Goal: Information Seeking & Learning: Learn about a topic

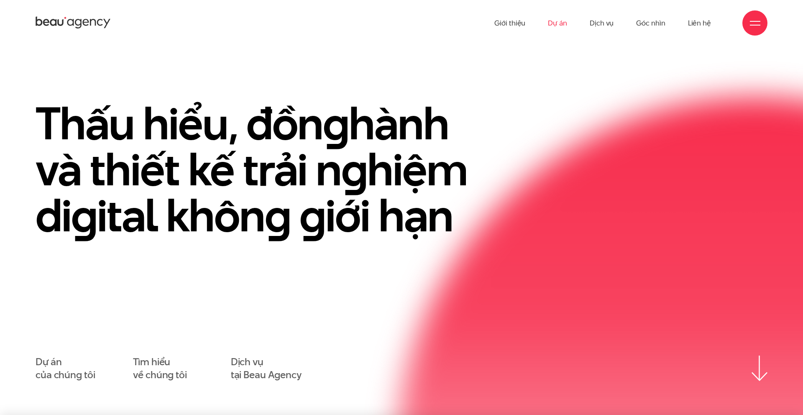
click at [559, 26] on link "Dự án" at bounding box center [557, 23] width 19 height 46
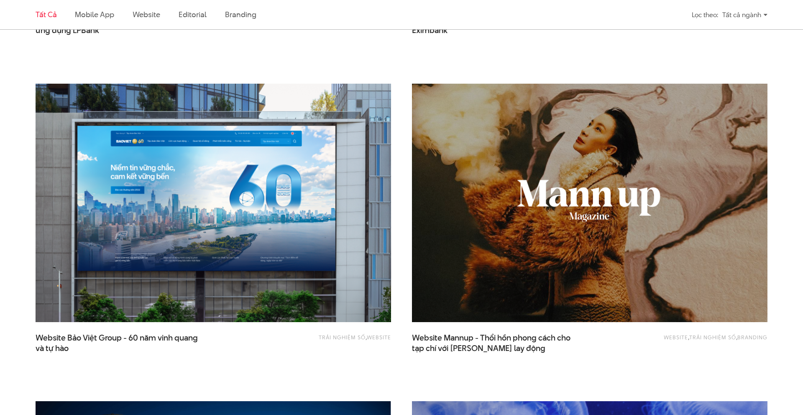
scroll to position [891, 0]
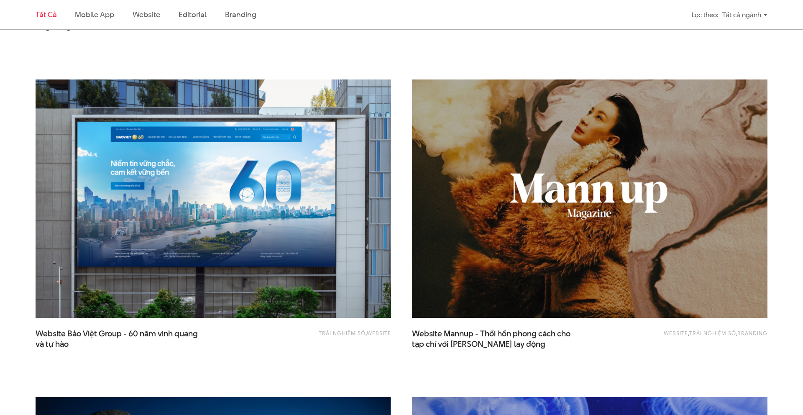
click at [536, 217] on img at bounding box center [589, 199] width 391 height 262
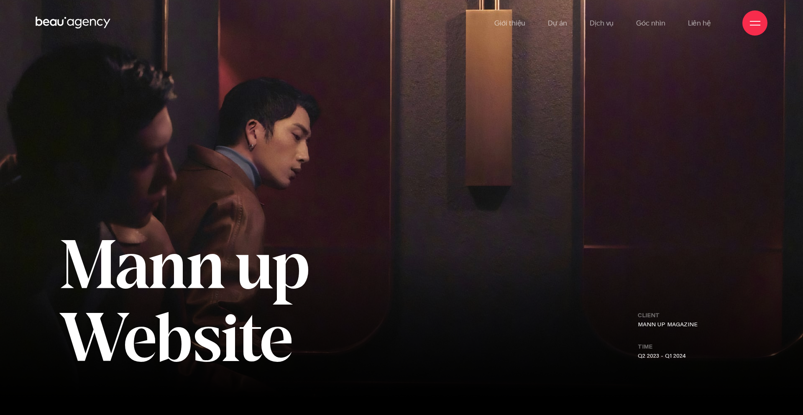
click at [61, 22] on icon at bounding box center [73, 22] width 75 height 15
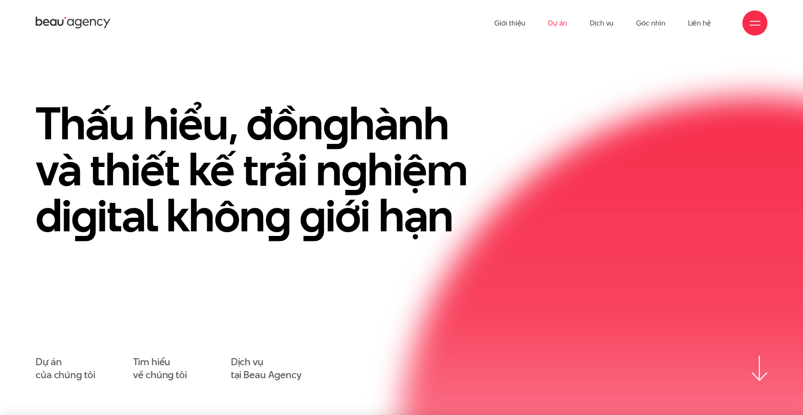
click at [556, 25] on link "Dự án" at bounding box center [557, 23] width 19 height 46
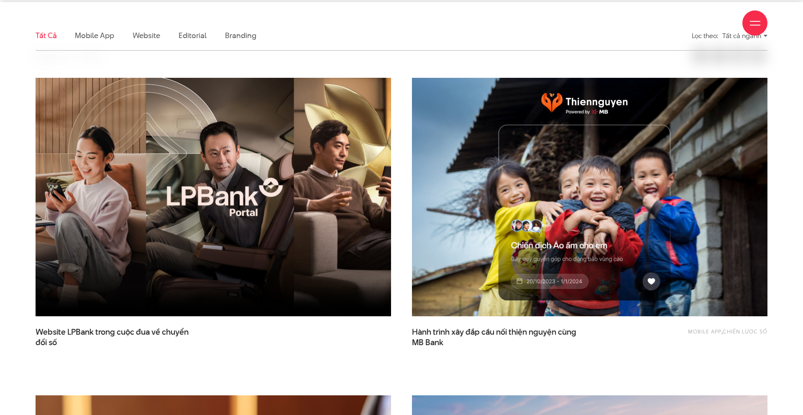
scroll to position [264, 0]
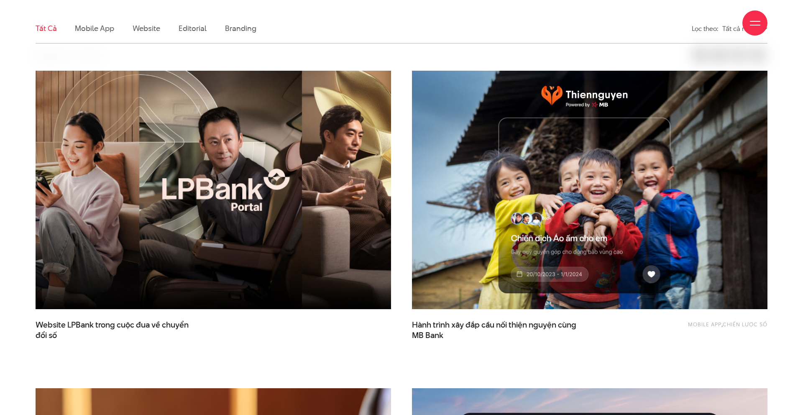
click at [295, 205] on img at bounding box center [213, 190] width 391 height 262
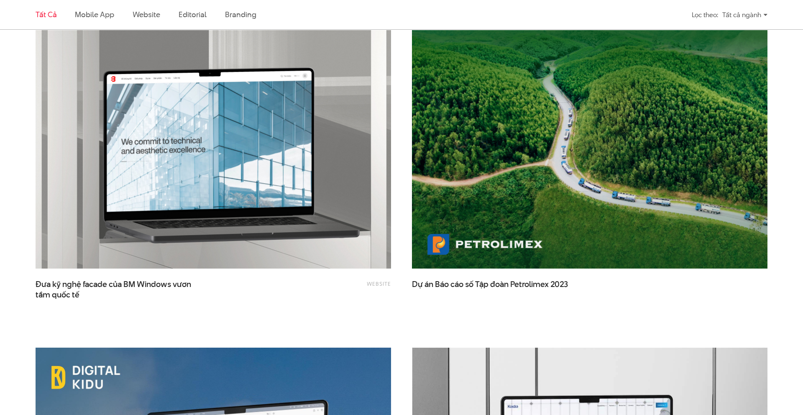
scroll to position [1580, 0]
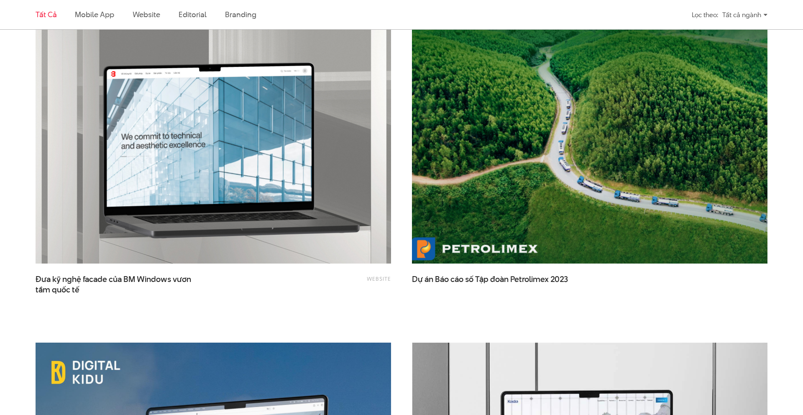
click at [456, 191] on img at bounding box center [589, 144] width 391 height 262
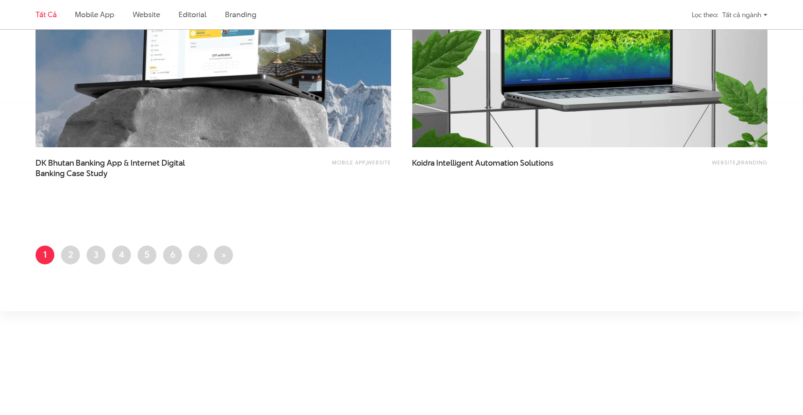
scroll to position [2015, 0]
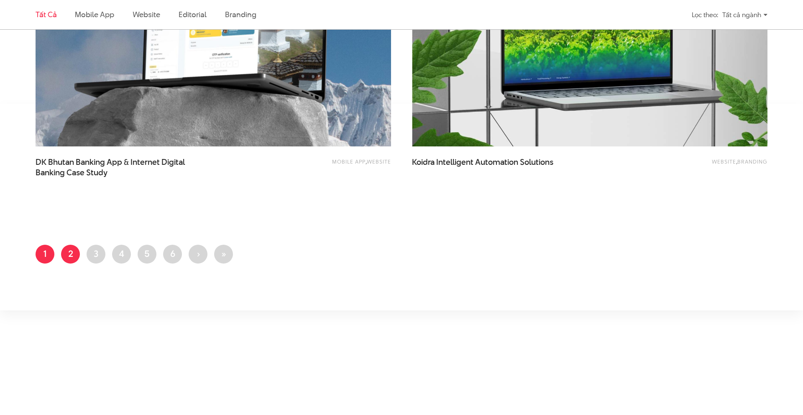
click at [71, 251] on link "Trang 2" at bounding box center [70, 254] width 19 height 19
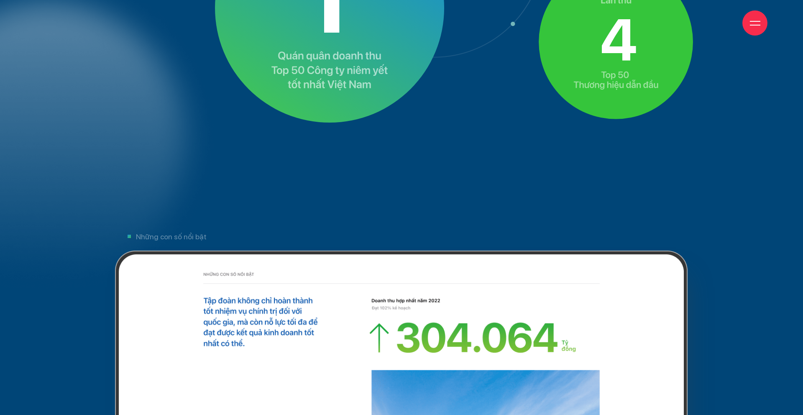
scroll to position [3496, 0]
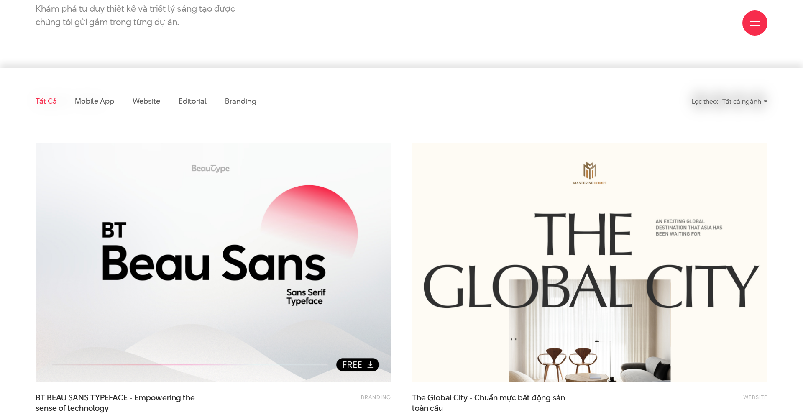
scroll to position [215, 0]
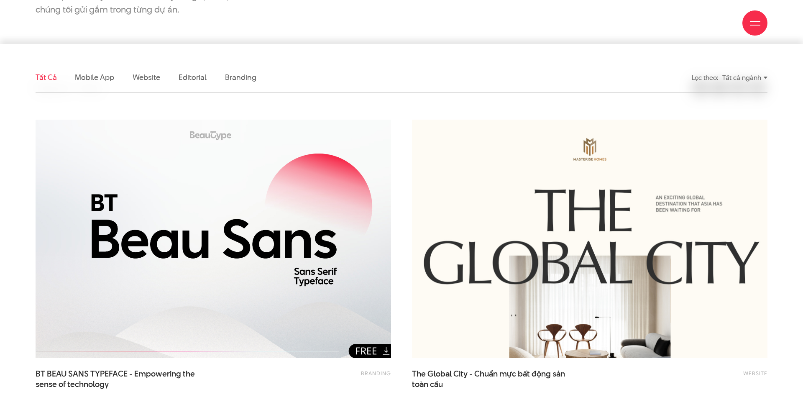
click at [148, 248] on img at bounding box center [213, 239] width 391 height 262
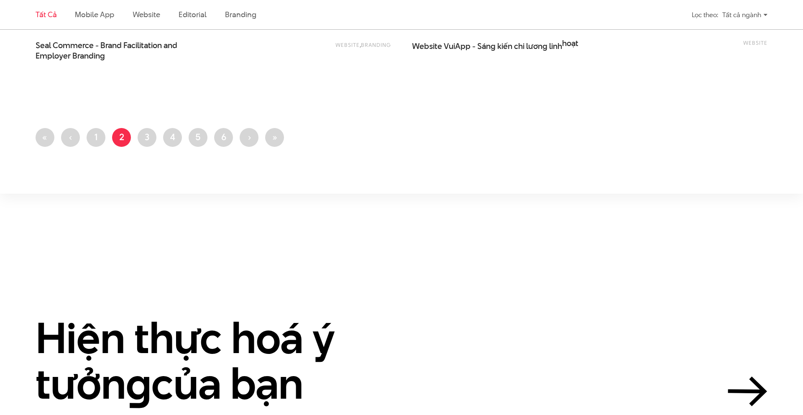
scroll to position [2146, 0]
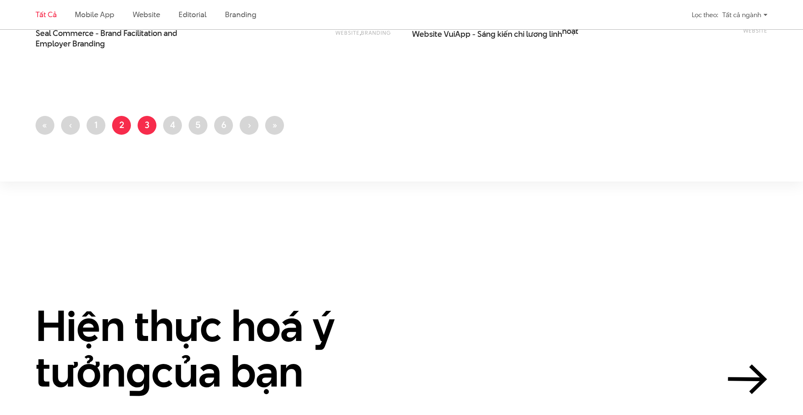
click at [147, 128] on link "Trang 3" at bounding box center [147, 125] width 19 height 19
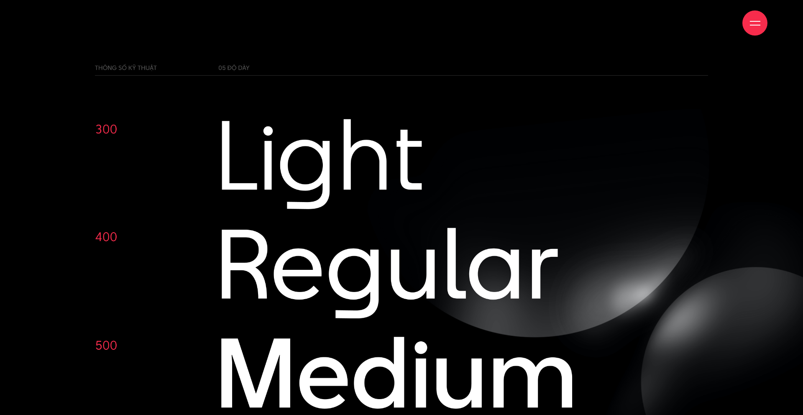
scroll to position [6184, 0]
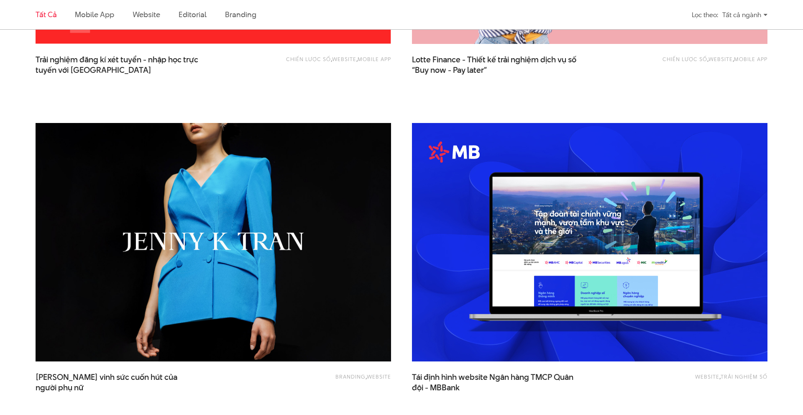
scroll to position [541, 0]
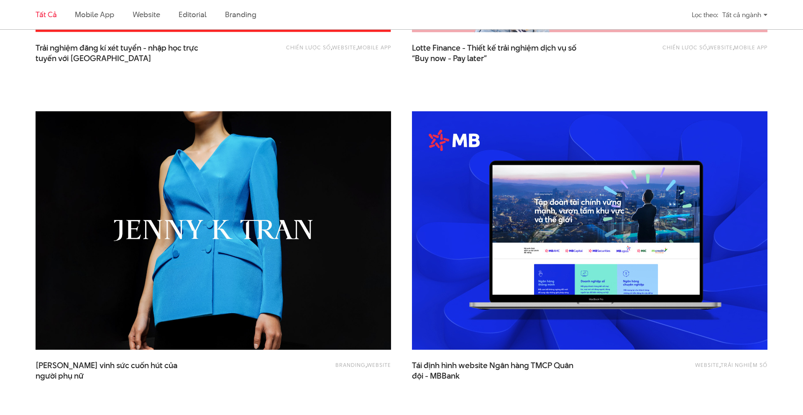
click at [213, 215] on img at bounding box center [213, 231] width 391 height 262
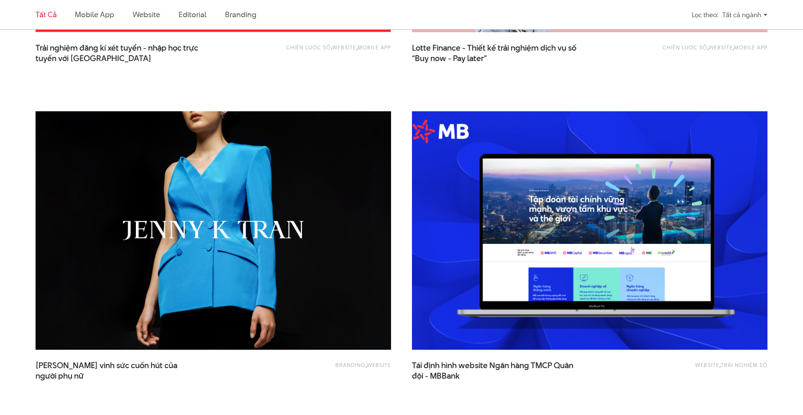
click at [471, 217] on img at bounding box center [589, 231] width 391 height 262
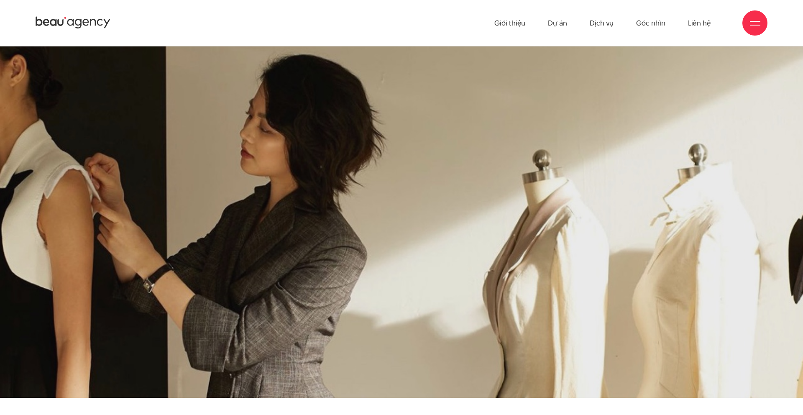
scroll to position [359, 0]
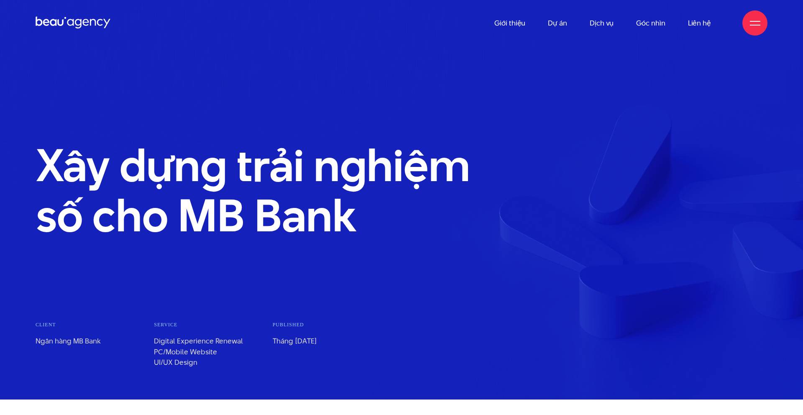
scroll to position [24, 0]
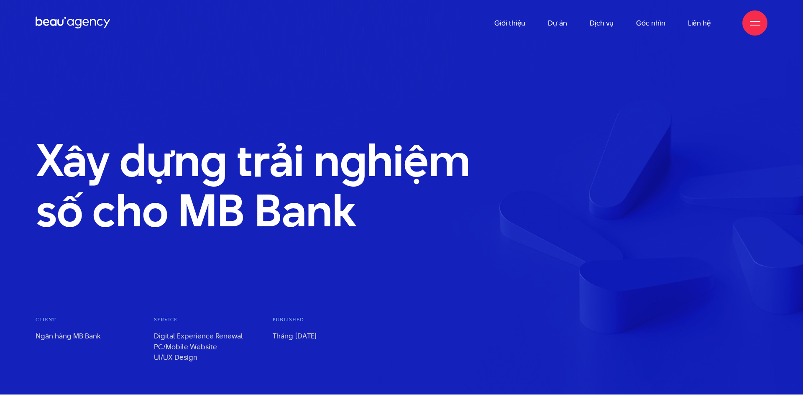
click at [503, 25] on link "Giới thiệu" at bounding box center [509, 23] width 31 height 46
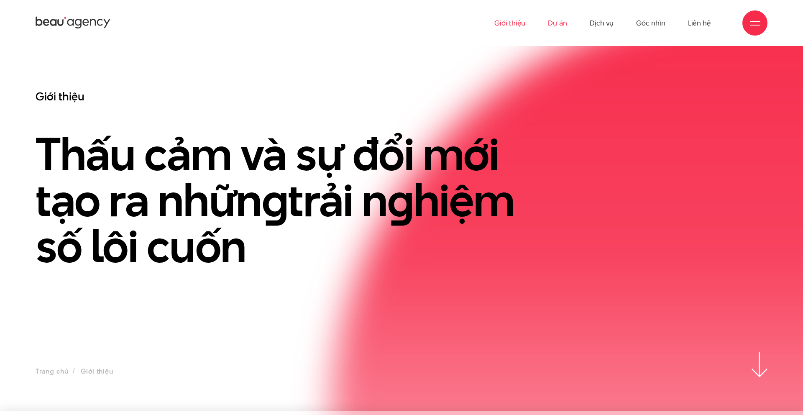
click at [565, 27] on link "Dự án" at bounding box center [557, 23] width 19 height 46
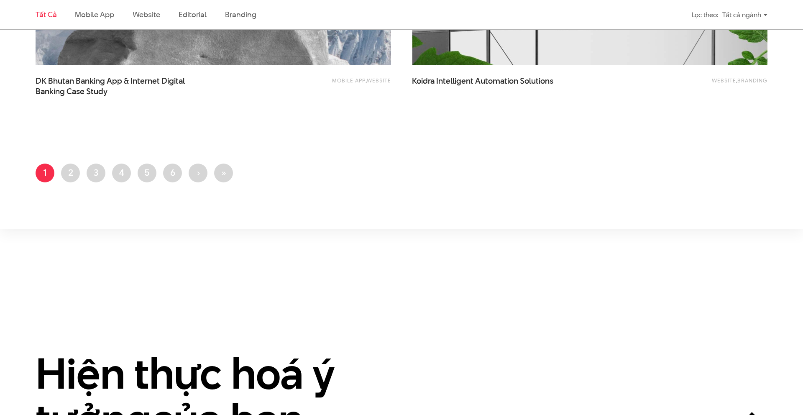
scroll to position [2095, 0]
click at [137, 179] on ul "Trang hiện thời 1 Trang 2 Trang 3 Trang 4 Trang 5 Trang 6 Next page › Last page…" at bounding box center [402, 176] width 732 height 24
click at [139, 179] on link "Trang 5" at bounding box center [147, 173] width 19 height 19
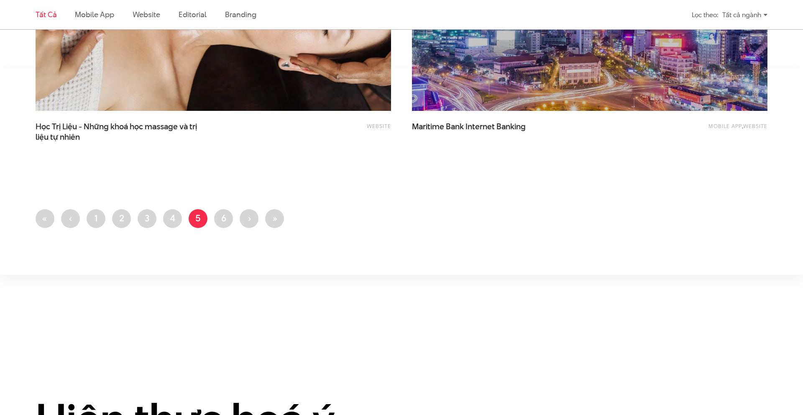
scroll to position [2039, 0]
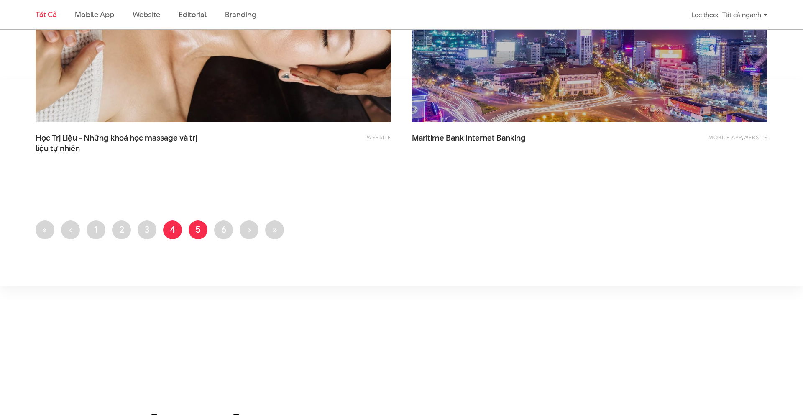
click at [172, 227] on link "Trang 4" at bounding box center [172, 229] width 19 height 19
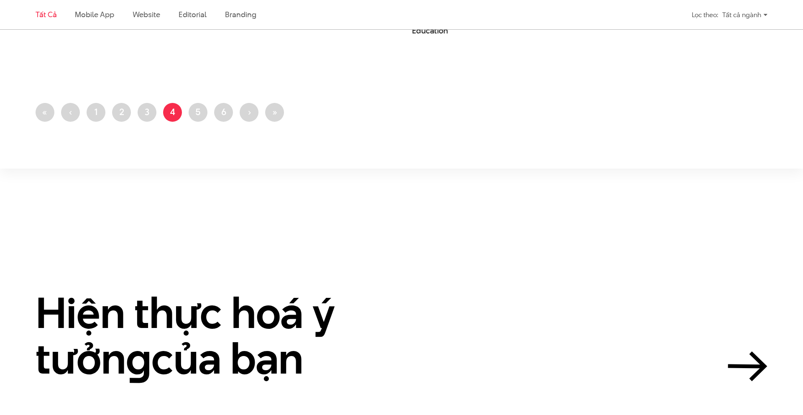
scroll to position [2141, 0]
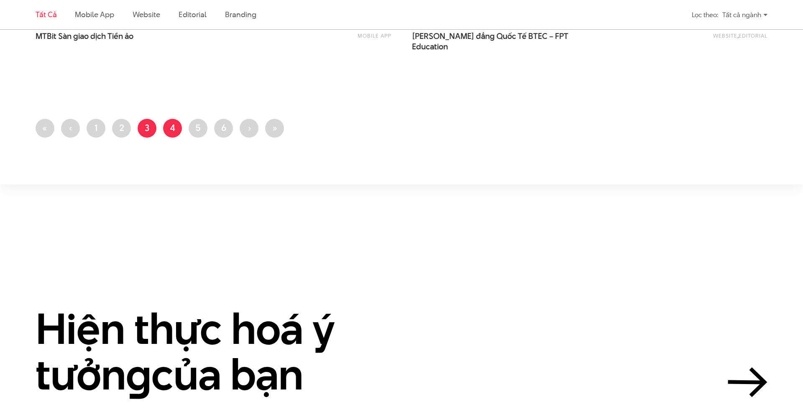
click at [147, 128] on link "Trang 3" at bounding box center [147, 128] width 19 height 19
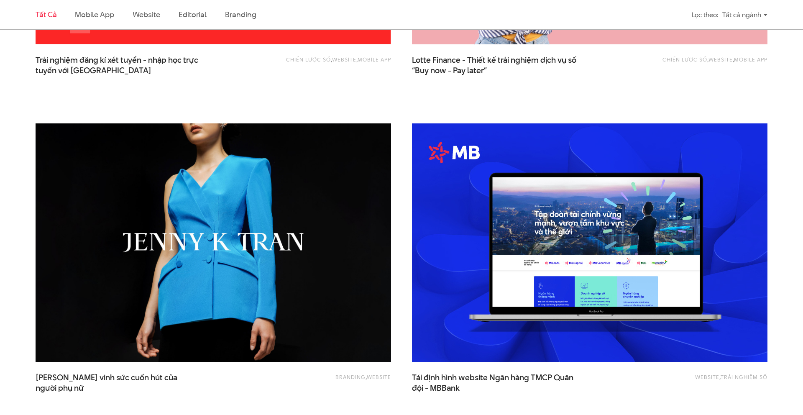
scroll to position [602, 0]
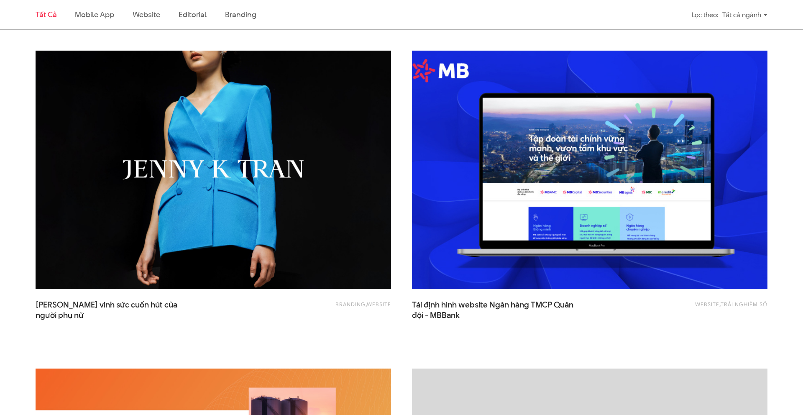
click at [507, 137] on img at bounding box center [589, 170] width 391 height 262
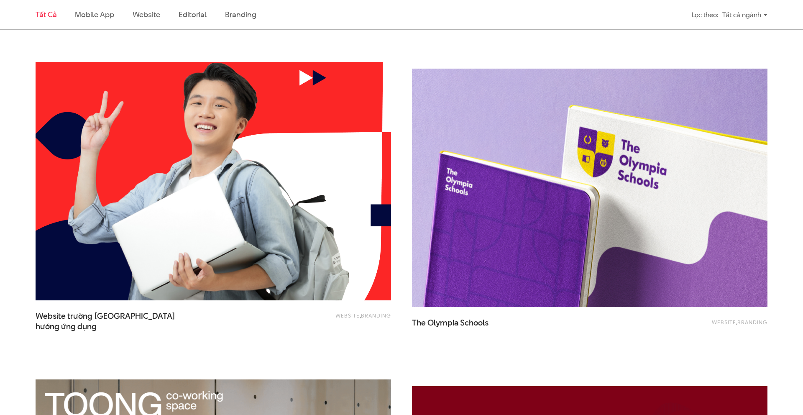
scroll to position [1549, 0]
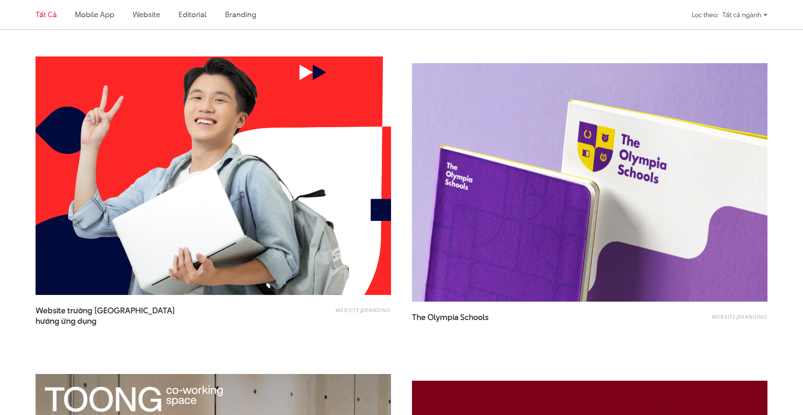
click at [186, 229] on img at bounding box center [213, 176] width 391 height 262
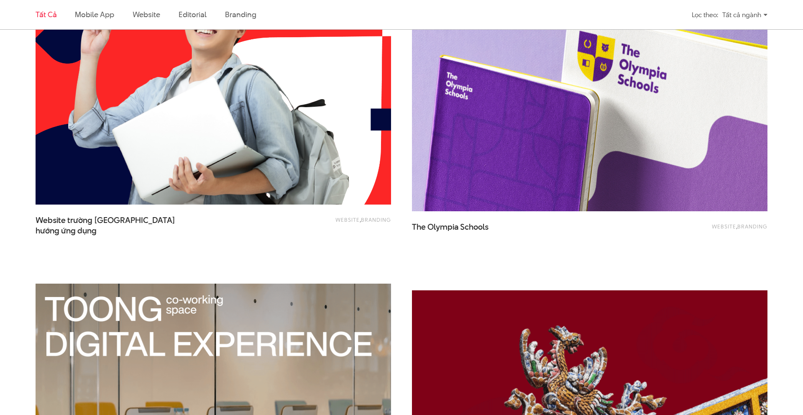
scroll to position [1630, 0]
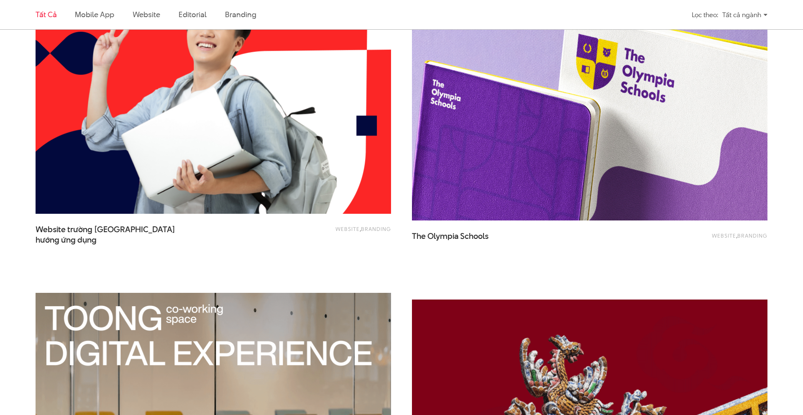
click at [464, 138] on img at bounding box center [589, 101] width 391 height 262
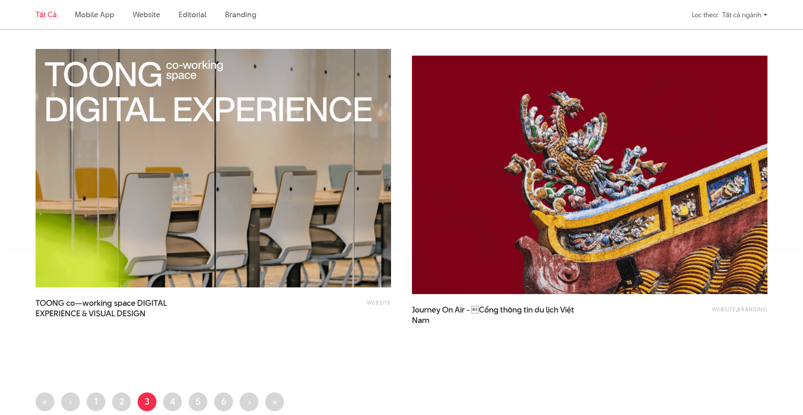
scroll to position [1863, 0]
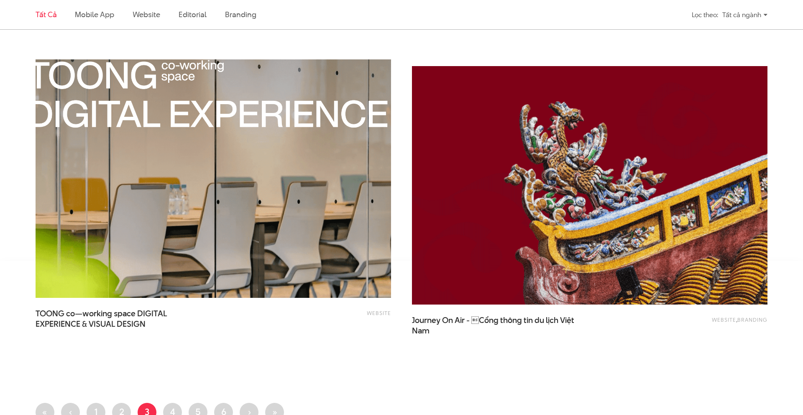
click at [152, 203] on img at bounding box center [213, 179] width 391 height 262
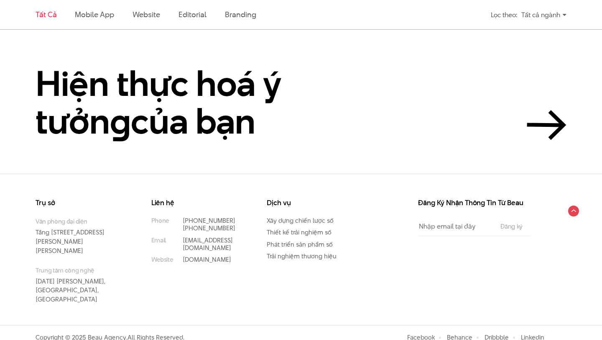
scroll to position [1786, 0]
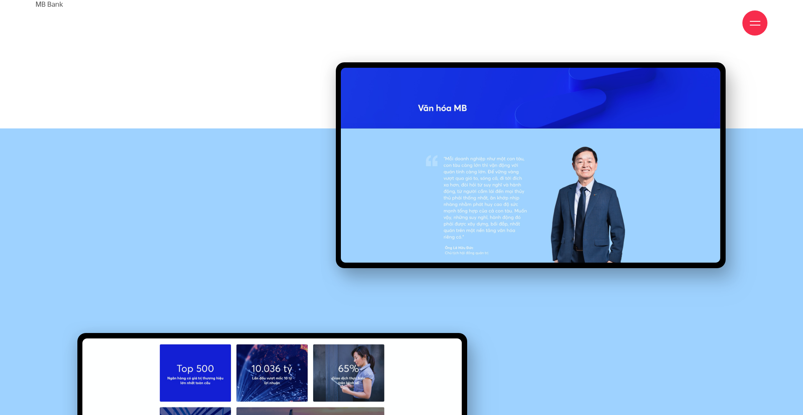
scroll to position [4294, 0]
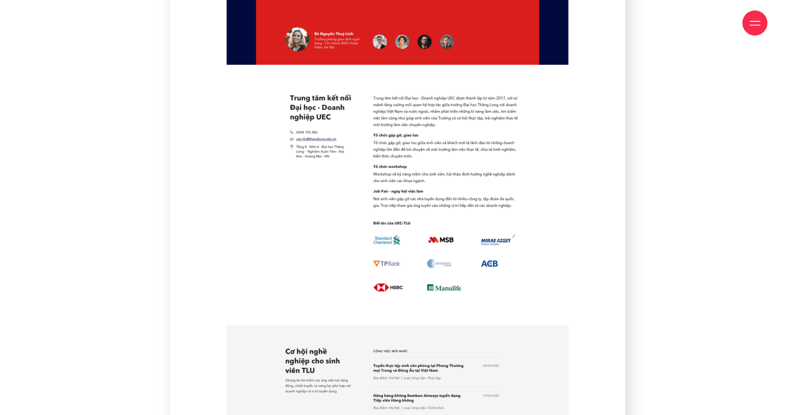
scroll to position [7729, 0]
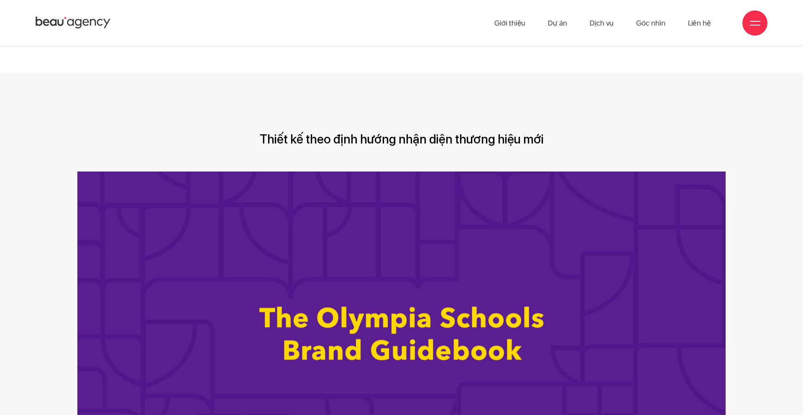
scroll to position [3767, 0]
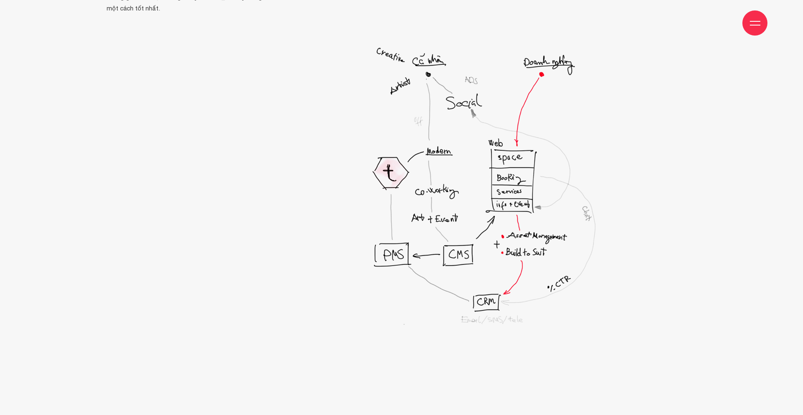
scroll to position [2141, 0]
